Goal: Task Accomplishment & Management: Manage account settings

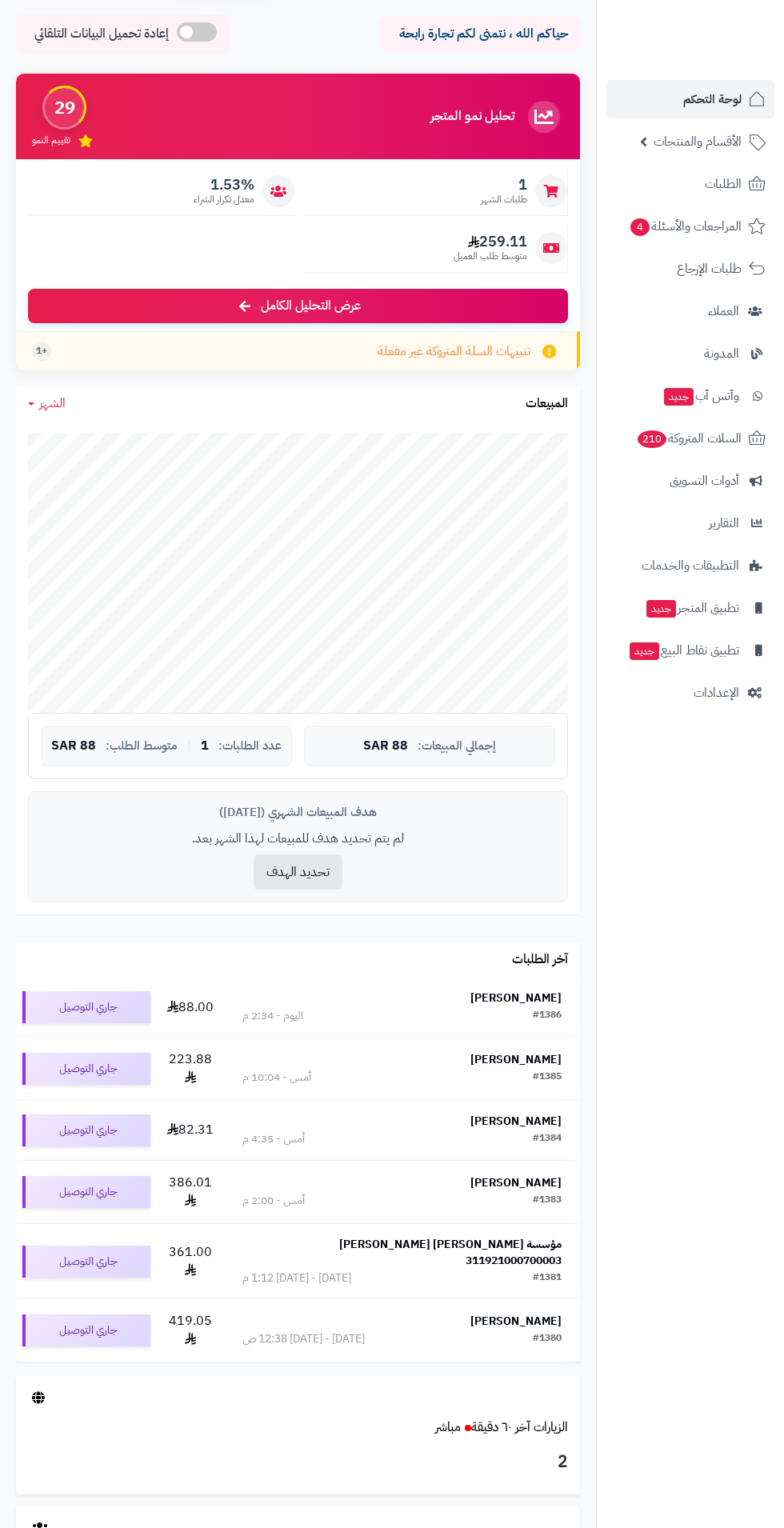
scroll to position [55, 0]
click at [694, 107] on span "لوحة التحكم" at bounding box center [712, 99] width 58 height 22
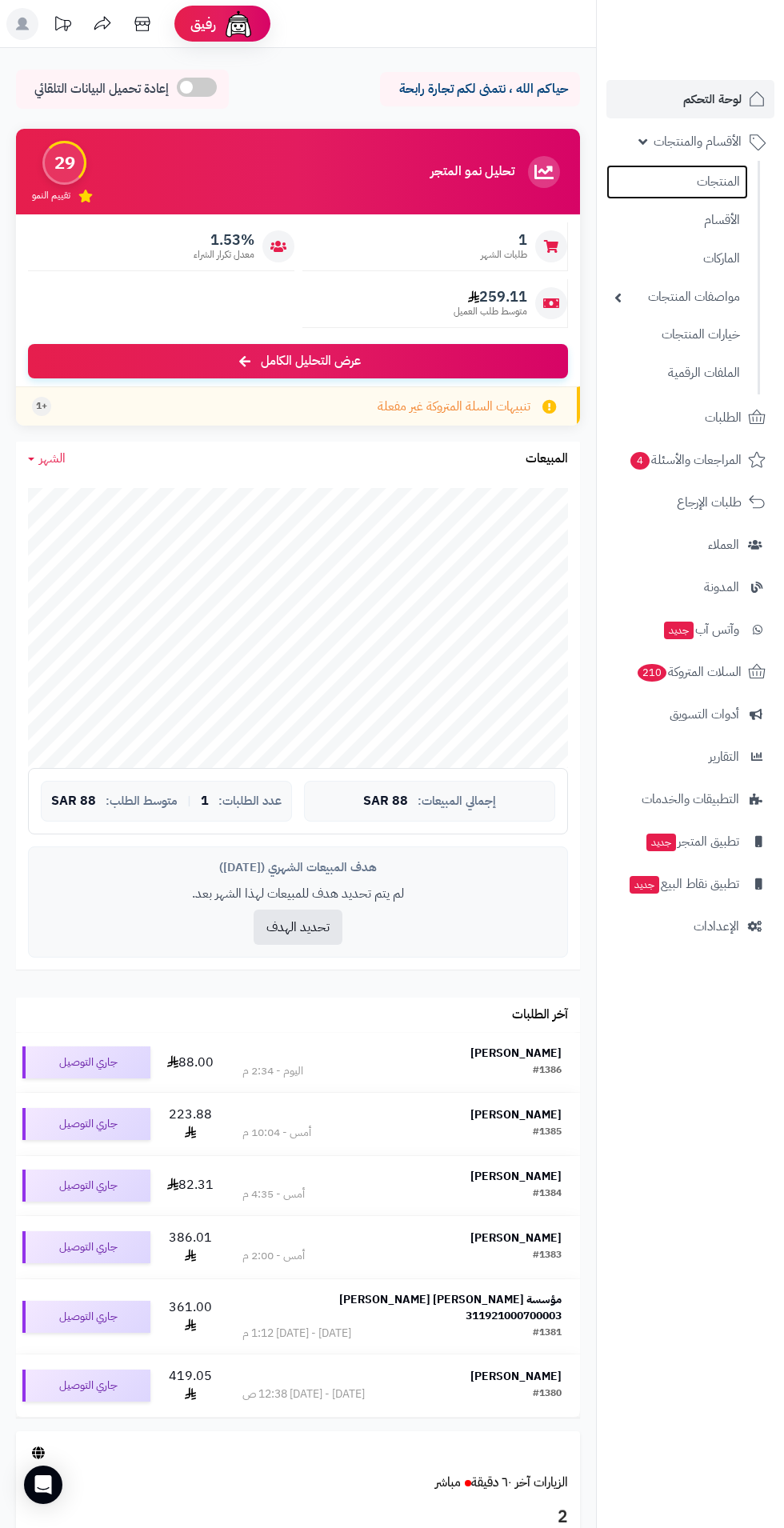
click at [710, 185] on link "المنتجات" at bounding box center [676, 182] width 142 height 34
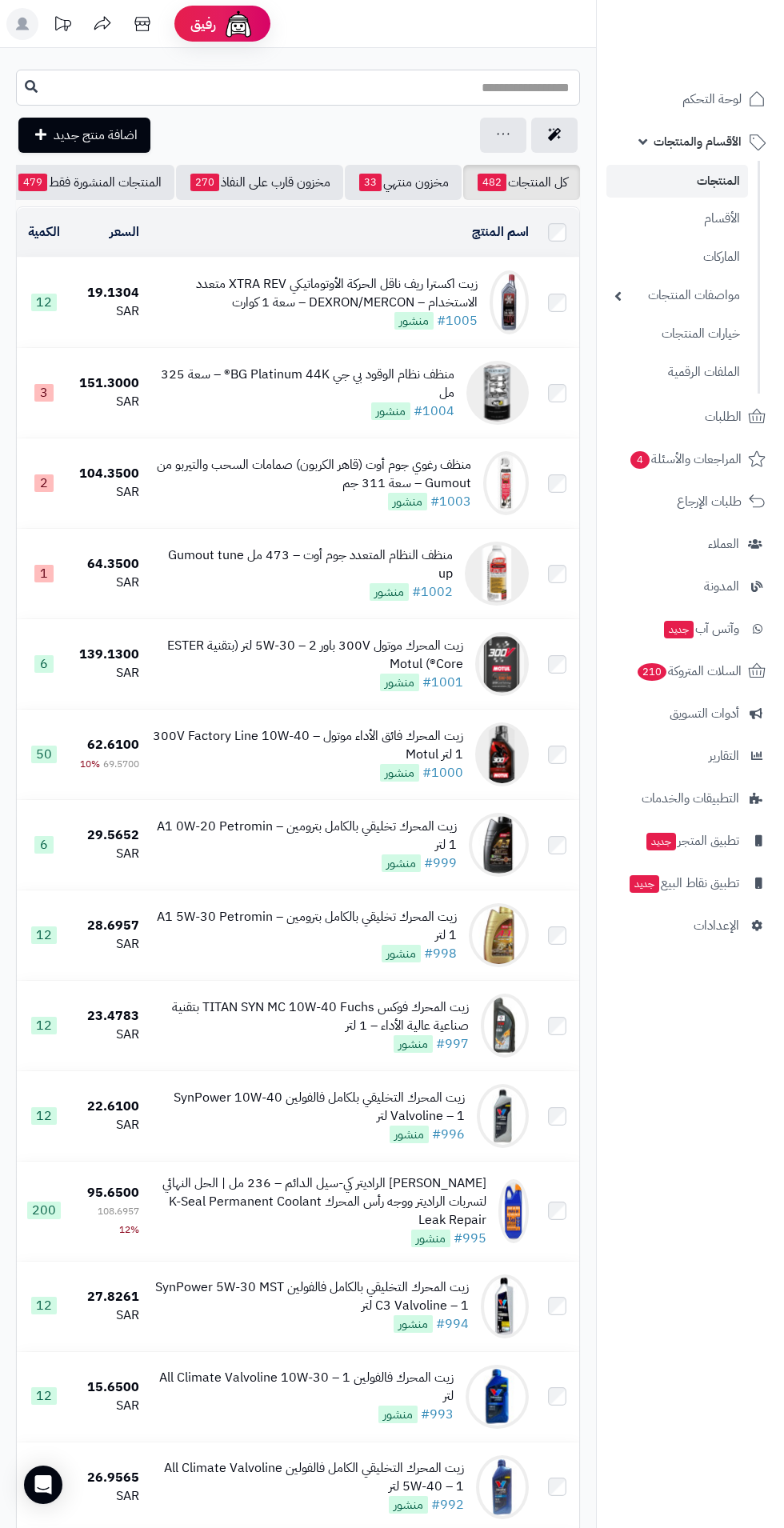
click at [236, 96] on input "text" at bounding box center [298, 87] width 564 height 36
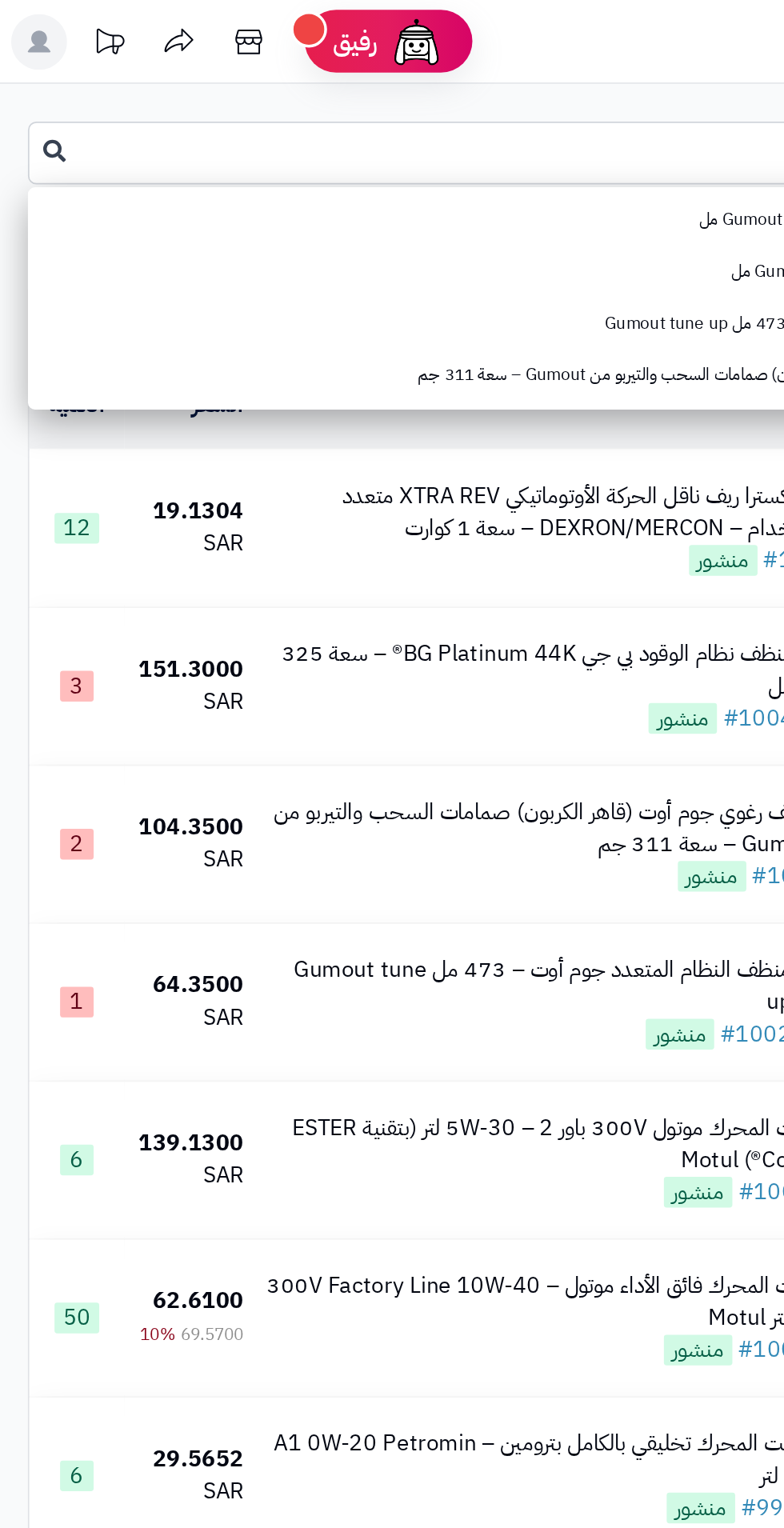
type input "****"
click at [25, 88] on icon at bounding box center [32, 86] width 13 height 13
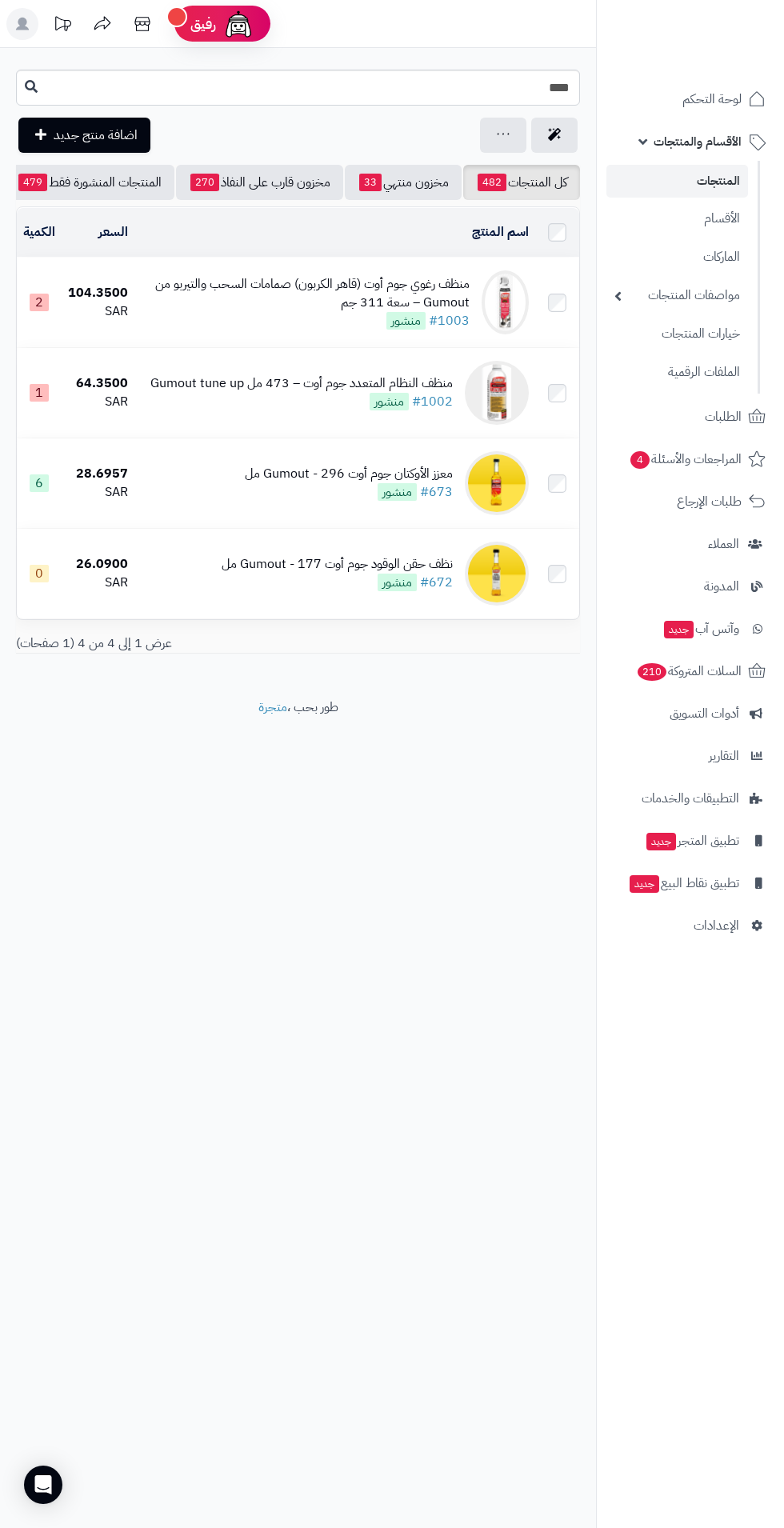
click at [188, 371] on td "منظف النظام المتعدد جوم أوت – 473 مل Gumout tune up #1002 منشور" at bounding box center [335, 393] width 401 height 90
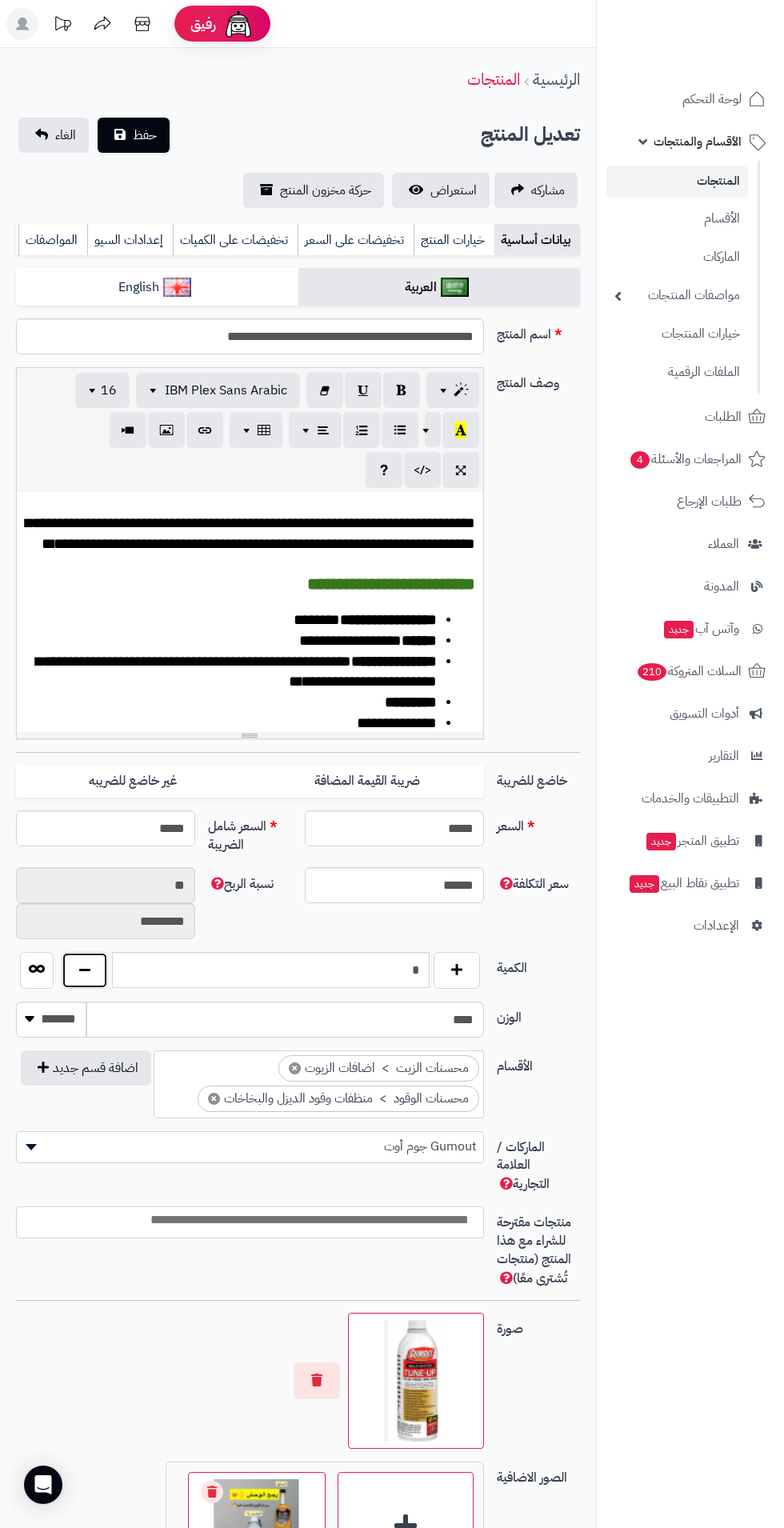
click at [86, 982] on button "button" at bounding box center [84, 971] width 46 height 37
type input "*"
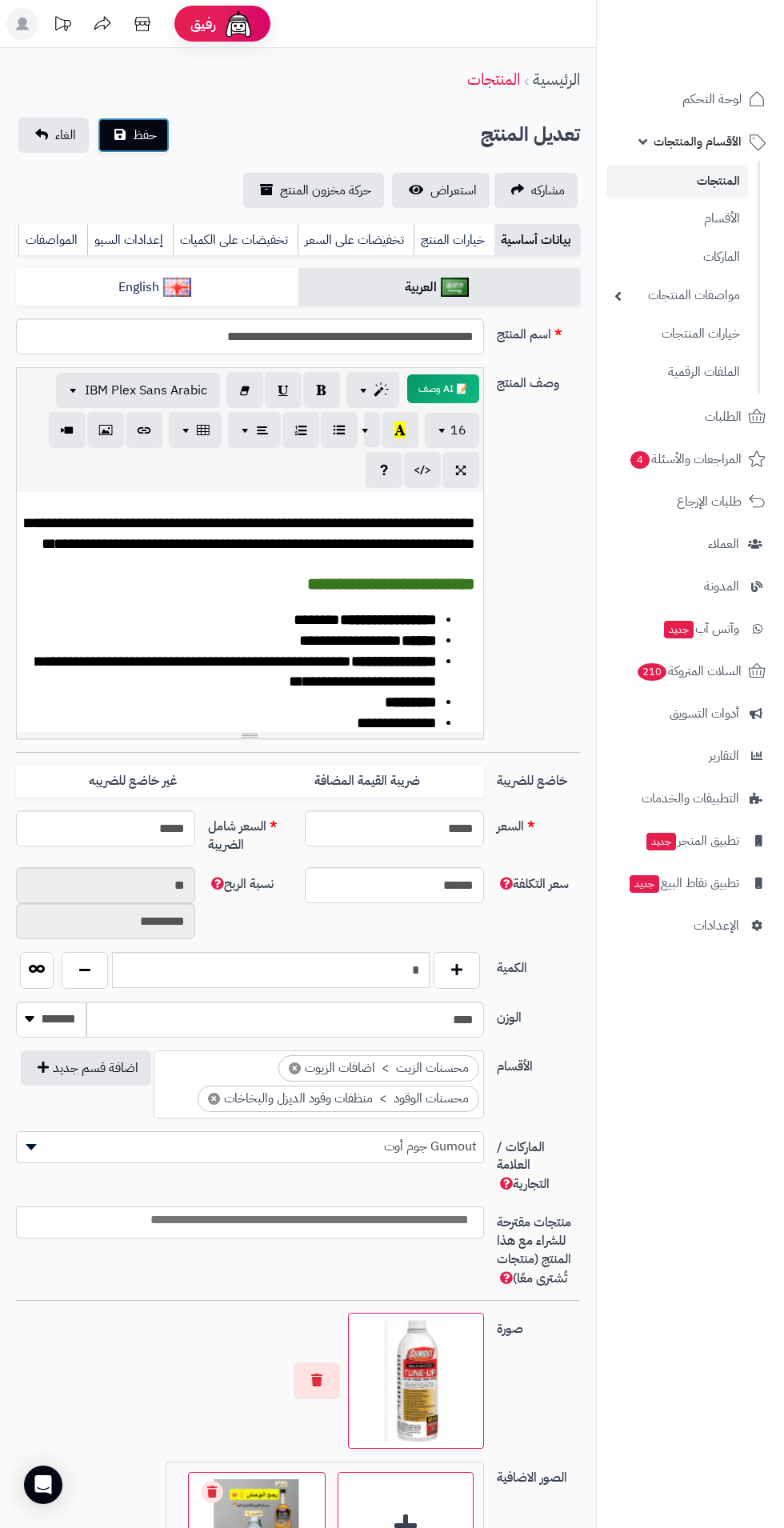
click at [113, 124] on button "حفظ" at bounding box center [134, 136] width 72 height 35
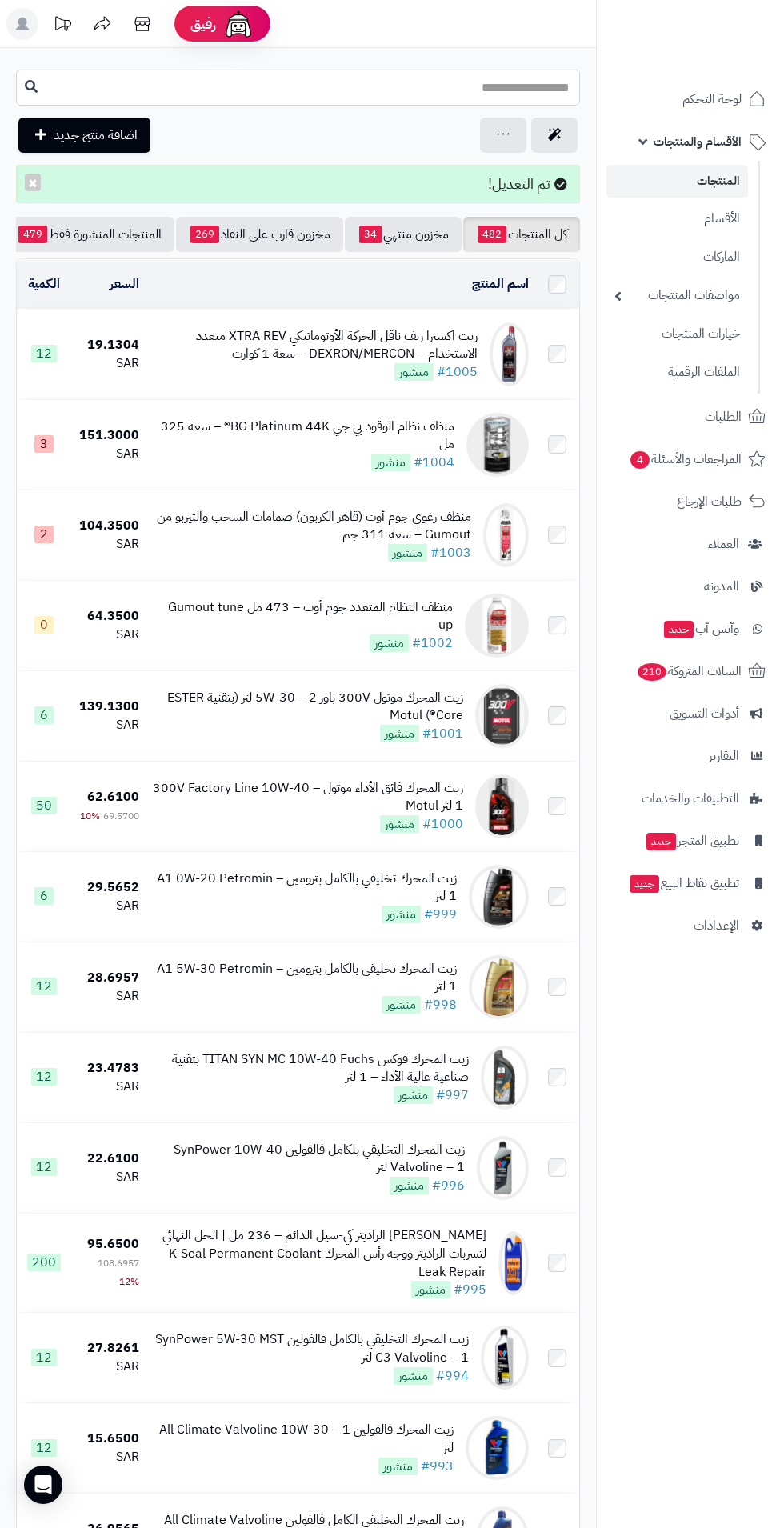
click at [276, 90] on input "text" at bounding box center [298, 87] width 564 height 36
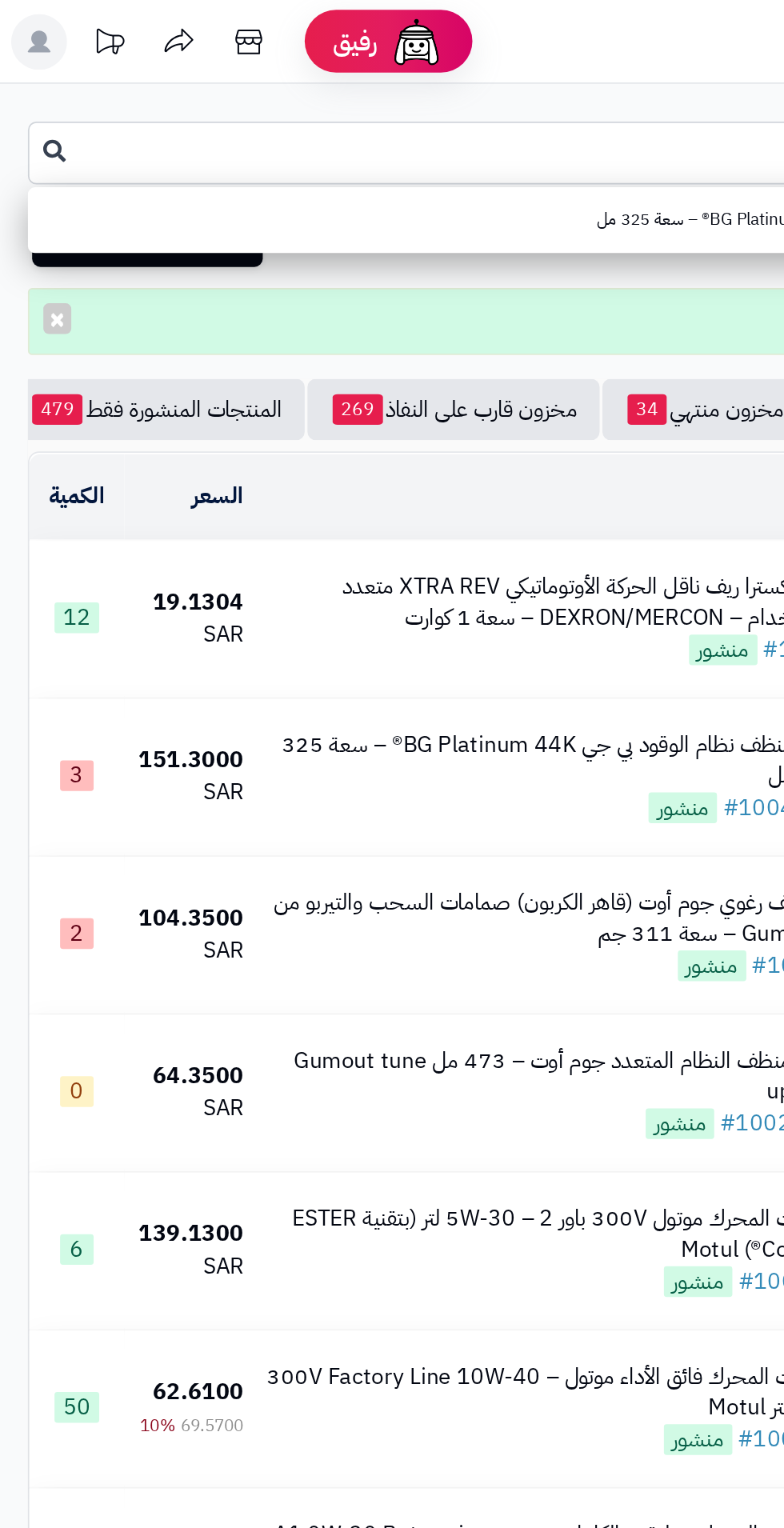
type input "**"
click at [20, 94] on button at bounding box center [32, 87] width 24 height 31
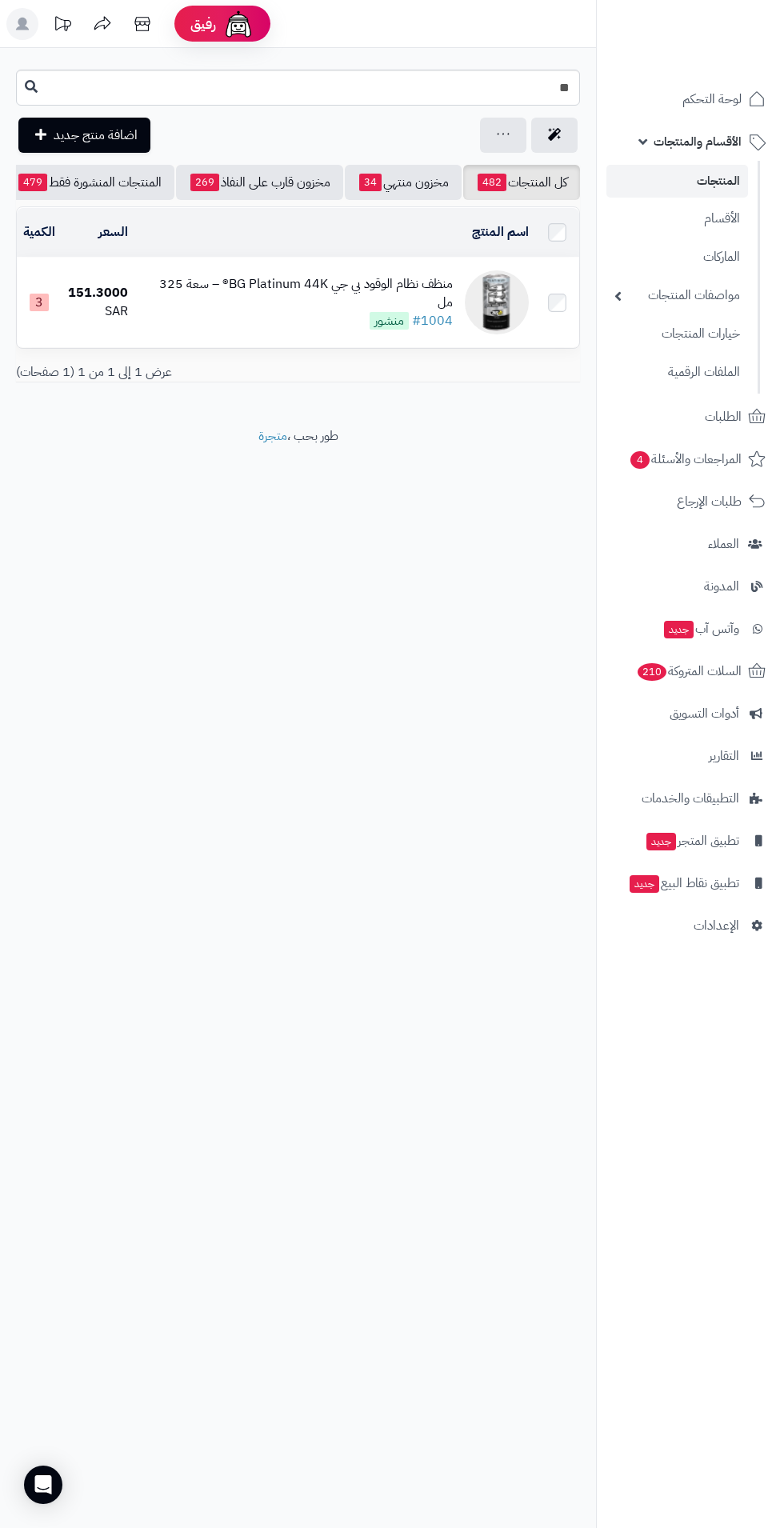
click at [235, 304] on div "منظف نظام الوقود بي جي BG Platinum 44K® – سعة 325 مل #1004 منشور" at bounding box center [297, 303] width 312 height 55
